Goal: Information Seeking & Learning: Learn about a topic

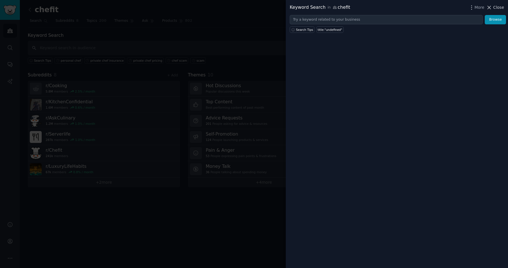
click at [500, 9] on span "Close" at bounding box center [498, 8] width 11 height 6
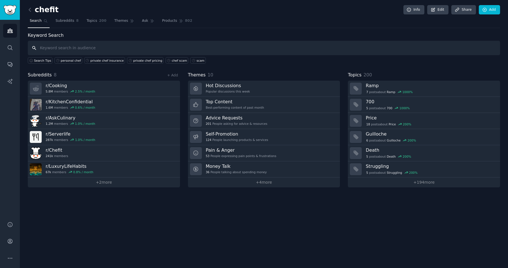
click at [70, 52] on input "text" at bounding box center [264, 48] width 472 height 14
type input "private chef"
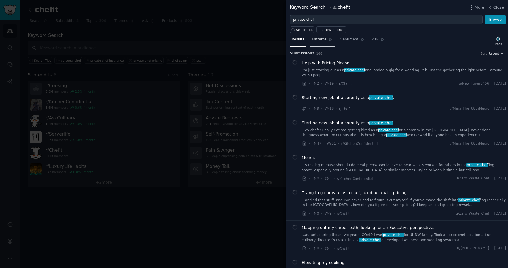
click at [314, 43] on link "Patterns" at bounding box center [322, 41] width 24 height 12
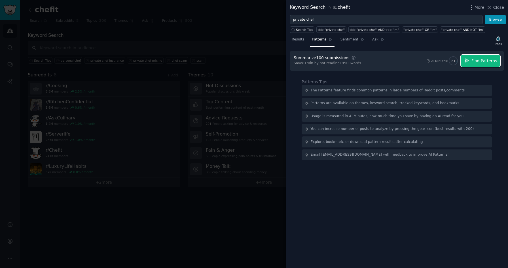
click at [487, 64] on button "Find Patterns" at bounding box center [480, 61] width 39 height 12
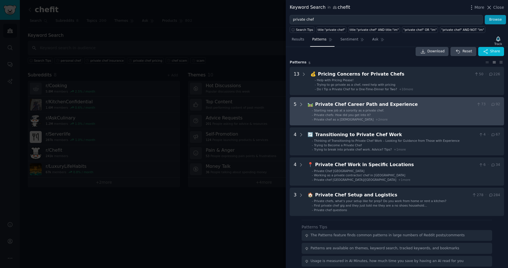
scroll to position [6, 0]
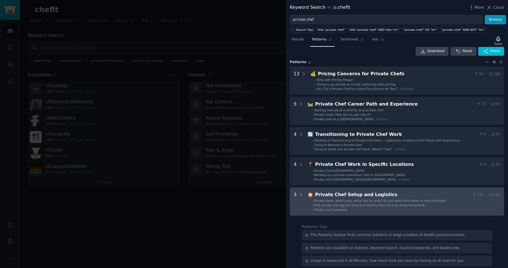
click at [343, 201] on span "Private chefs, what’s your setup like for prep? Do you work from home or rent a…" at bounding box center [380, 200] width 132 height 3
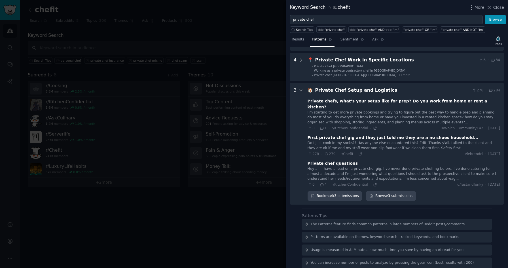
scroll to position [137, 0]
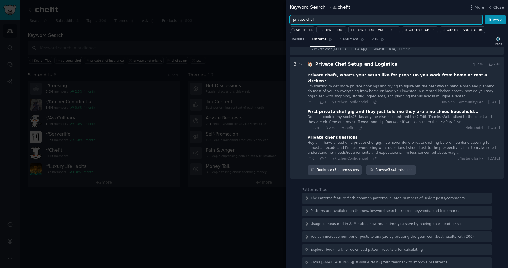
click at [316, 22] on input "private chef" at bounding box center [386, 20] width 193 height 10
click at [315, 22] on input "private chef" at bounding box center [386, 20] width 193 height 10
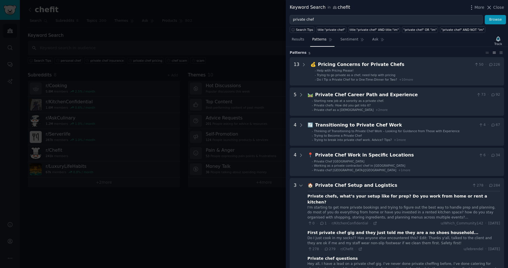
scroll to position [6, 0]
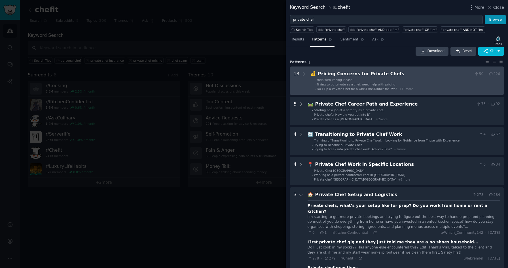
click at [303, 74] on icon at bounding box center [303, 74] width 1 height 3
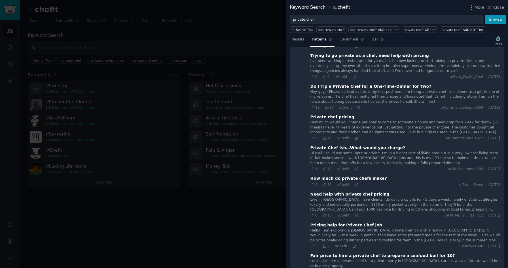
scroll to position [0, 0]
